Goal: Find specific page/section: Find specific page/section

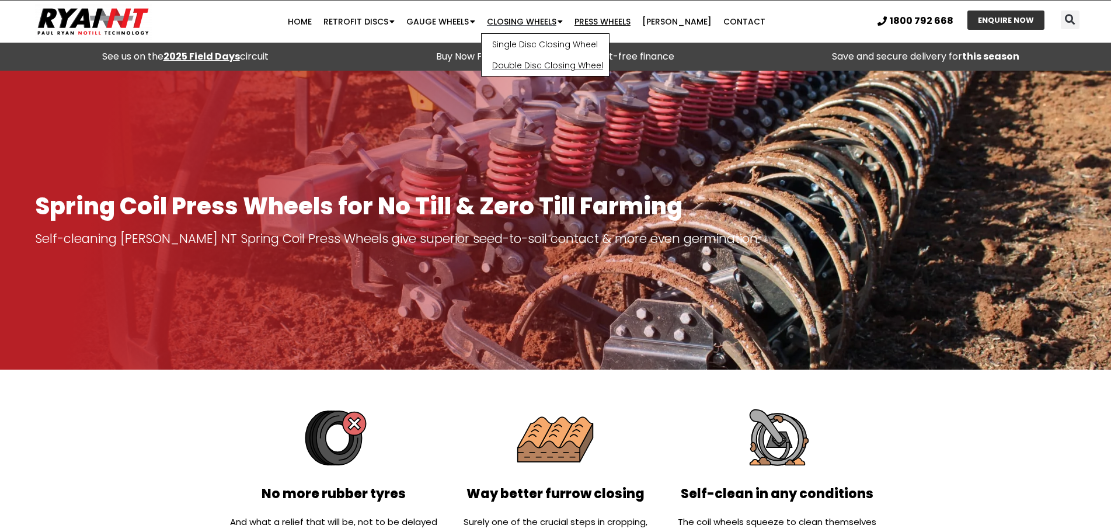
click at [533, 62] on link "Double Disc Closing Wheel" at bounding box center [544, 65] width 127 height 21
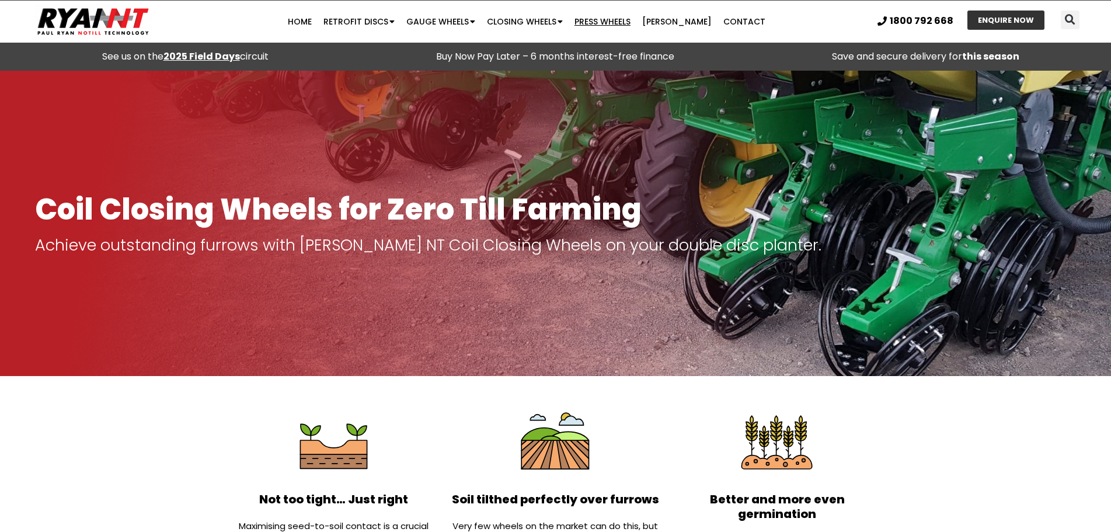
click at [614, 20] on link "Press Wheels" at bounding box center [602, 21] width 68 height 23
